Goal: Information Seeking & Learning: Learn about a topic

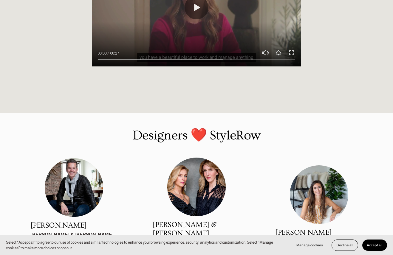
scroll to position [576, 0]
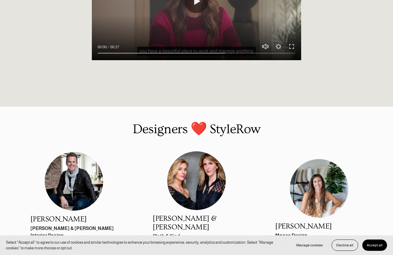
click at [350, 247] on button "Decline all" at bounding box center [345, 245] width 27 height 11
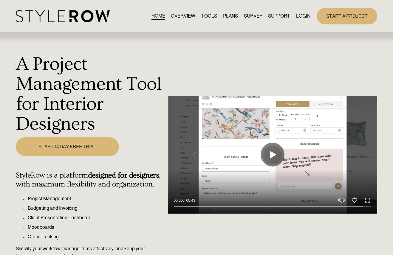
scroll to position [0, 0]
click at [178, 16] on link "OVERVIEW" at bounding box center [183, 16] width 24 height 8
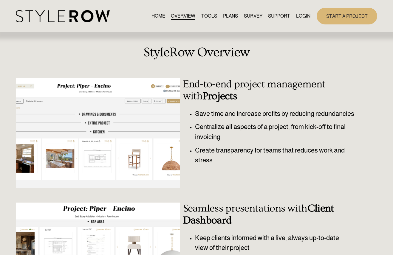
click at [210, 16] on link "TOOLS" at bounding box center [209, 16] width 16 height 8
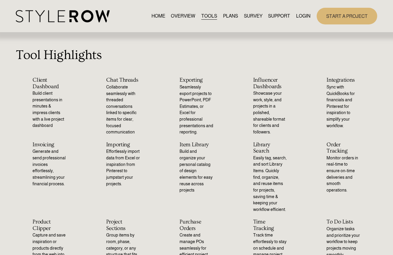
click at [229, 16] on link "PLANS" at bounding box center [230, 16] width 15 height 8
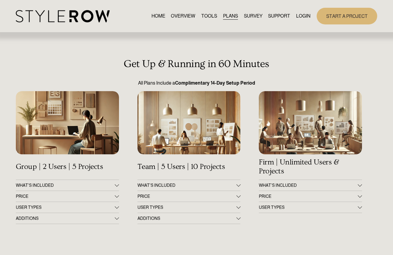
click at [117, 185] on div at bounding box center [117, 184] width 4 height 4
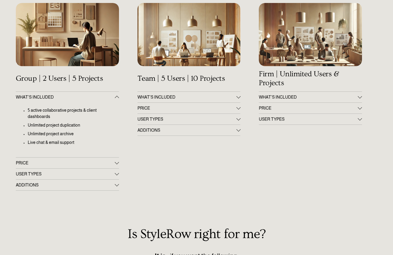
scroll to position [86, 0]
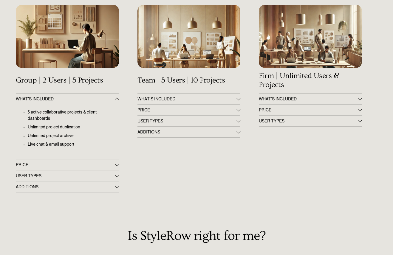
click at [116, 164] on div at bounding box center [117, 164] width 4 height 4
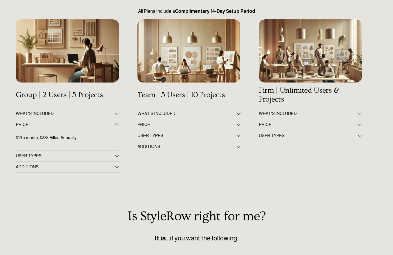
scroll to position [64, 0]
